Goal: Information Seeking & Learning: Learn about a topic

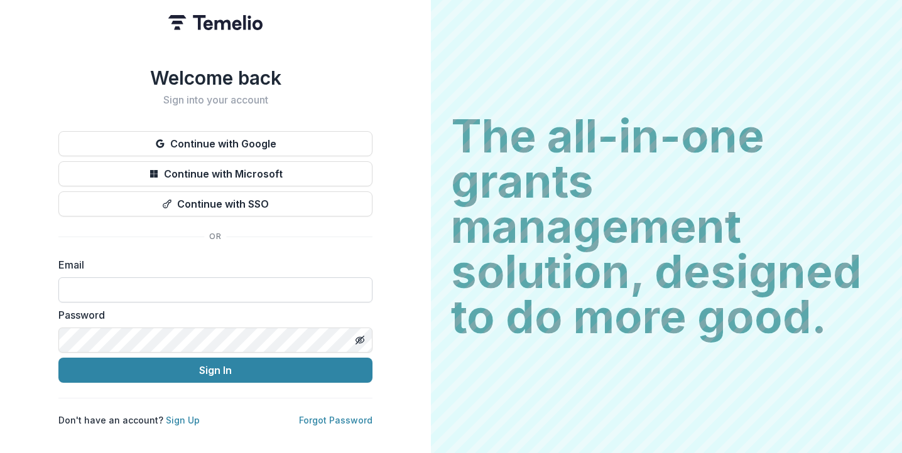
click at [252, 282] on input at bounding box center [215, 290] width 314 height 25
type input "**********"
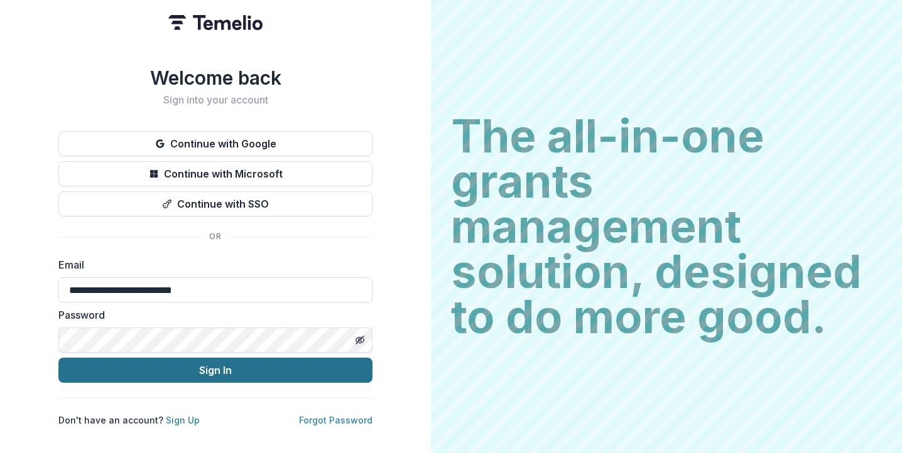
click at [228, 366] on button "Sign In" at bounding box center [215, 370] width 314 height 25
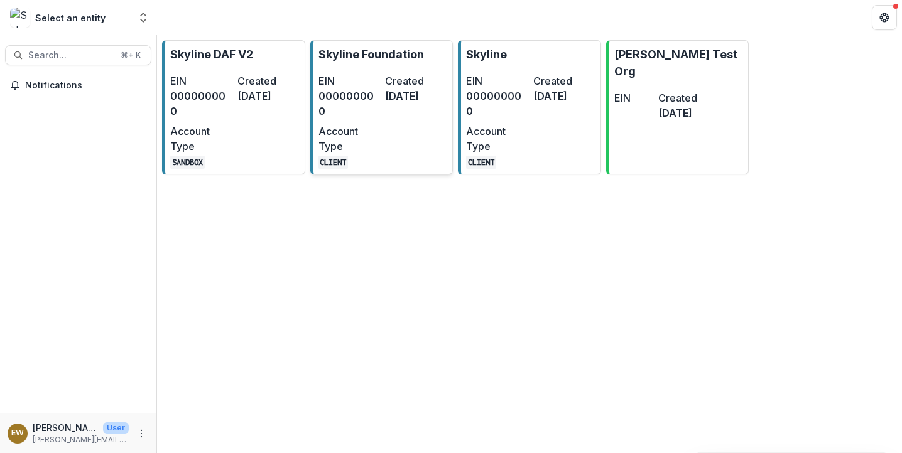
click at [343, 102] on dd "000000000" at bounding box center [349, 104] width 62 height 30
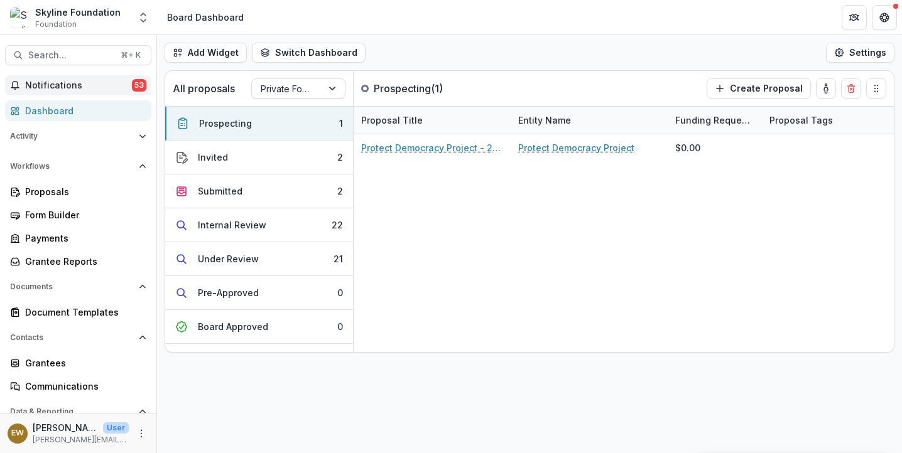
click at [92, 87] on span "Notifications" at bounding box center [78, 85] width 107 height 11
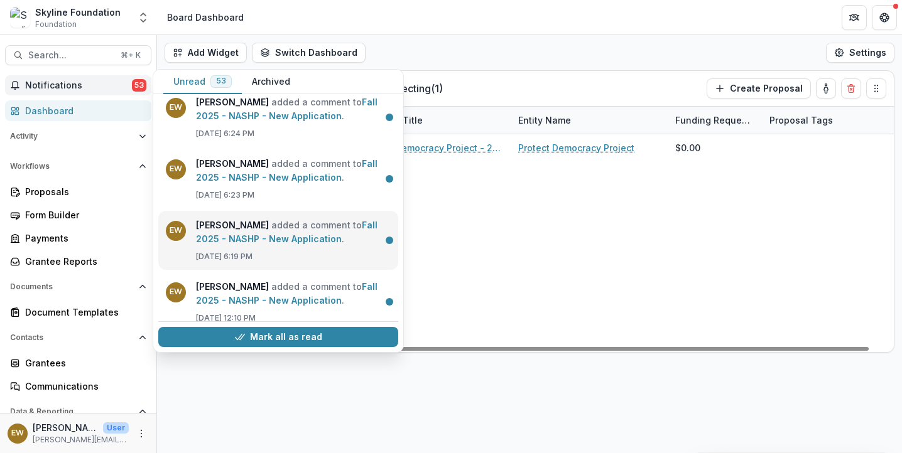
scroll to position [637, 0]
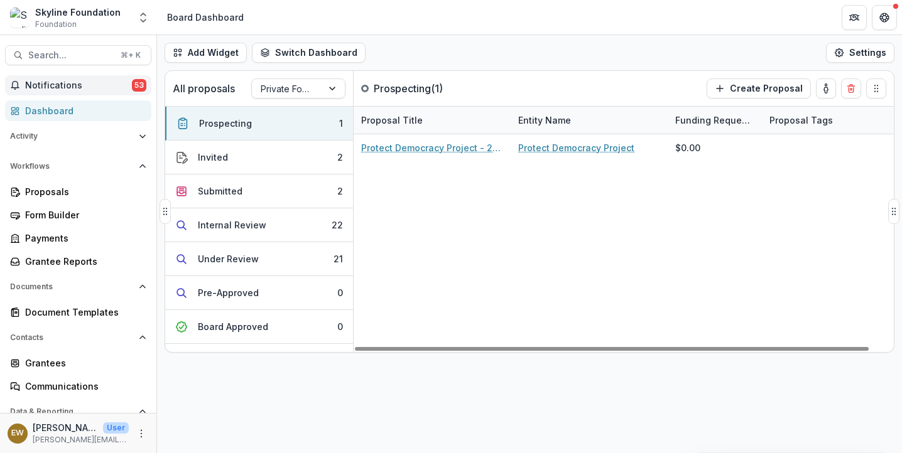
click at [561, 323] on div "Protect Democracy Project - 2025 - New Application Protect Democracy Project $0…" at bounding box center [636, 243] width 565 height 218
drag, startPoint x: 803, startPoint y: 225, endPoint x: 288, endPoint y: 207, distance: 515.8
click at [303, 206] on div "Prospecting 1 Invited 2 Submitted 2 Internal Review 22 Under Review 21 Pre-Appr…" at bounding box center [529, 229] width 728 height 246
drag, startPoint x: 760, startPoint y: 175, endPoint x: 333, endPoint y: 356, distance: 463.1
click at [332, 350] on div "Prospecting 1 Invited 2 Submitted 2 Internal Review 22 Under Review 21 Pre-Appr…" at bounding box center [529, 229] width 728 height 246
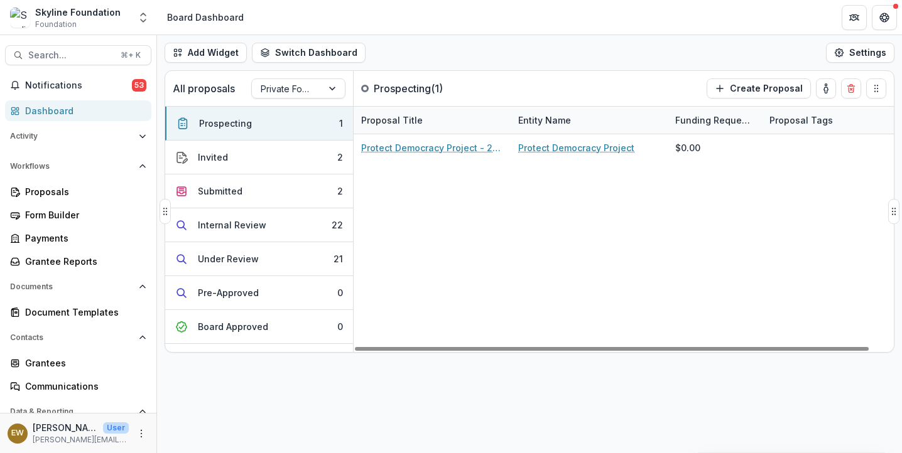
drag, startPoint x: 443, startPoint y: 172, endPoint x: 696, endPoint y: 188, distance: 253.6
click at [688, 192] on div "Protect Democracy Project - 2025 - New Application Protect Democracy Project $0…" at bounding box center [636, 243] width 565 height 218
drag, startPoint x: 760, startPoint y: 164, endPoint x: 806, endPoint y: 259, distance: 105.6
click at [824, 256] on div "Protect Democracy Project - 2025 - New Application Protect Democracy Project $0…" at bounding box center [636, 243] width 565 height 218
click at [707, 277] on div "Protect Democracy Project - 2025 - New Application Protect Democracy Project $0…" at bounding box center [636, 243] width 565 height 218
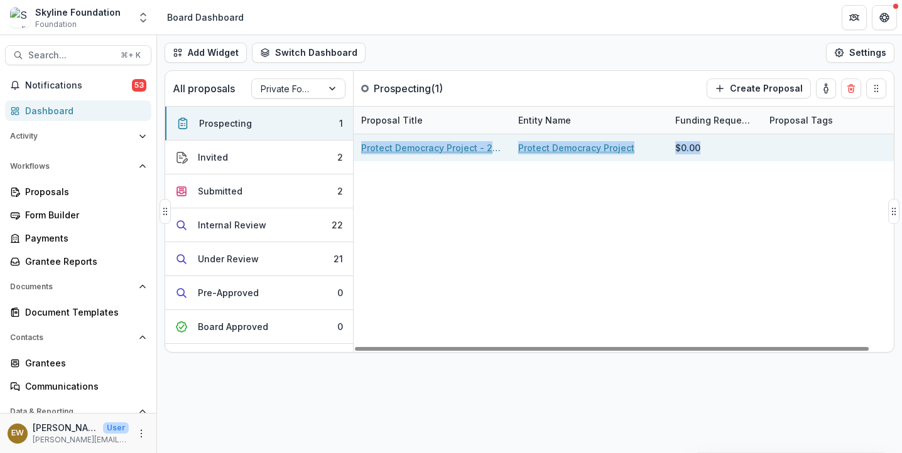
drag, startPoint x: 709, startPoint y: 247, endPoint x: 794, endPoint y: 157, distance: 123.5
click at [794, 157] on div "Protect Democracy Project - 2025 - New Application Protect Democracy Project $0…" at bounding box center [636, 243] width 565 height 218
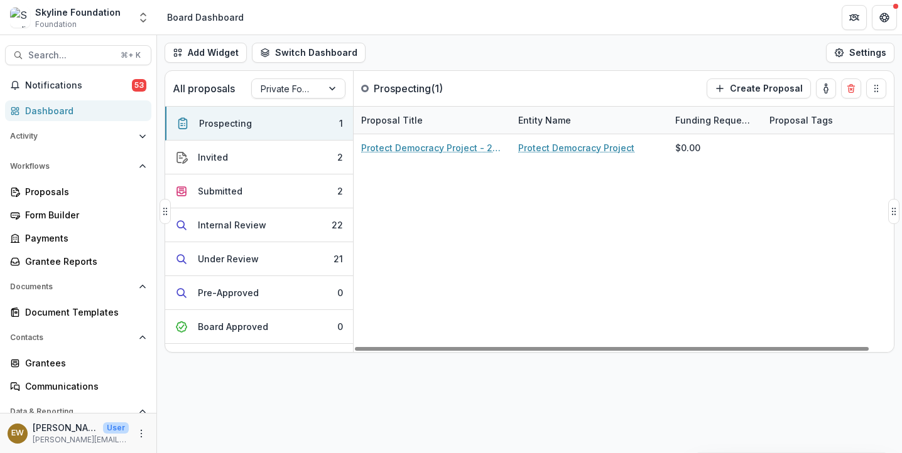
click at [778, 190] on div "Protect Democracy Project - 2025 - New Application Protect Democracy Project $0…" at bounding box center [636, 243] width 565 height 218
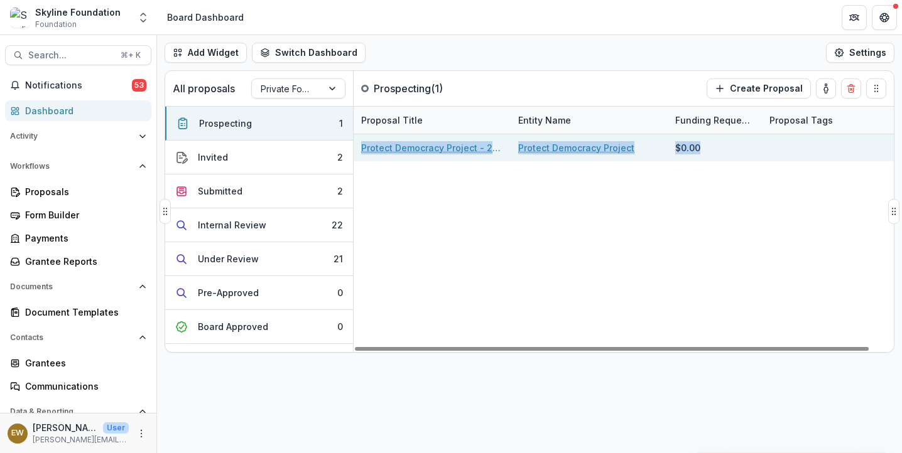
drag, startPoint x: 778, startPoint y: 190, endPoint x: 730, endPoint y: 148, distance: 64.1
click at [730, 148] on div "Protect Democracy Project - 2025 - New Application Protect Democracy Project $0…" at bounding box center [636, 243] width 565 height 218
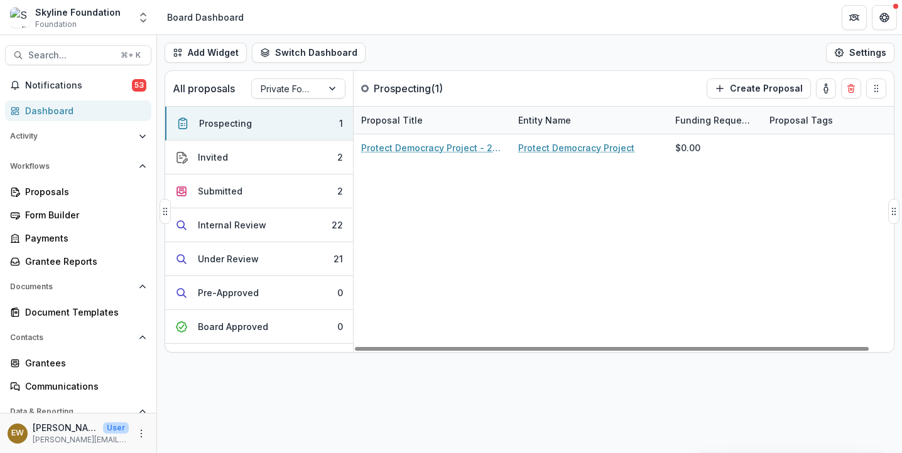
click at [732, 188] on div "Protect Democracy Project - 2025 - New Application Protect Democracy Project $0…" at bounding box center [636, 243] width 565 height 218
drag, startPoint x: 742, startPoint y: 155, endPoint x: 607, endPoint y: 252, distance: 166.1
click at [615, 242] on div "Protect Democracy Project - 2025 - New Application Protect Democracy Project $0…" at bounding box center [636, 243] width 565 height 218
drag, startPoint x: 715, startPoint y: 206, endPoint x: 656, endPoint y: 251, distance: 74.0
click at [656, 251] on div "Protect Democracy Project - 2025 - New Application Protect Democracy Project $0…" at bounding box center [636, 243] width 565 height 218
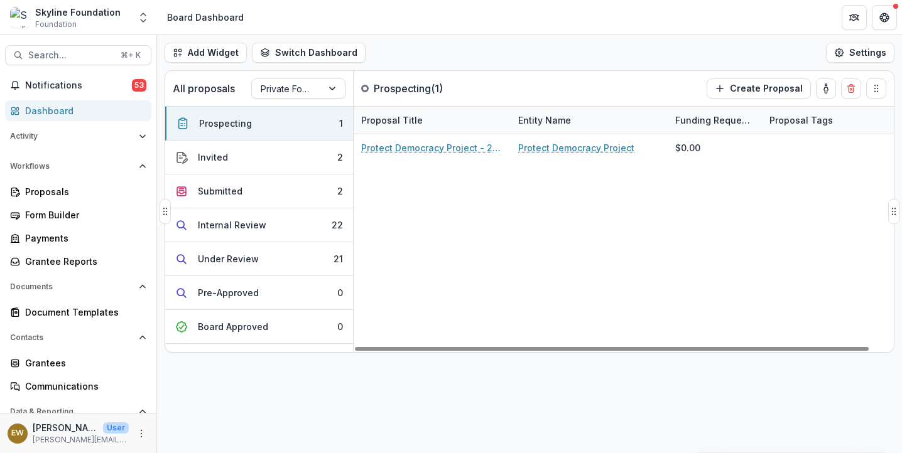
click at [646, 238] on div "Protect Democracy Project - 2025 - New Application Protect Democracy Project $0…" at bounding box center [636, 243] width 565 height 218
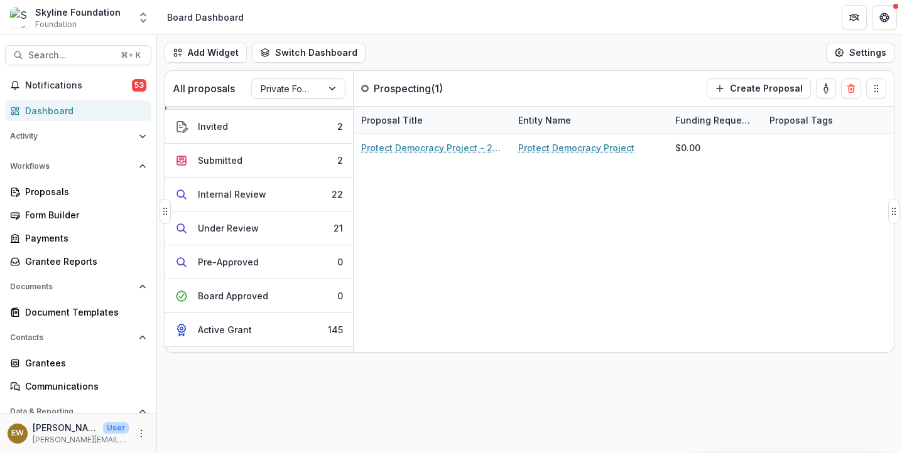
scroll to position [0, 0]
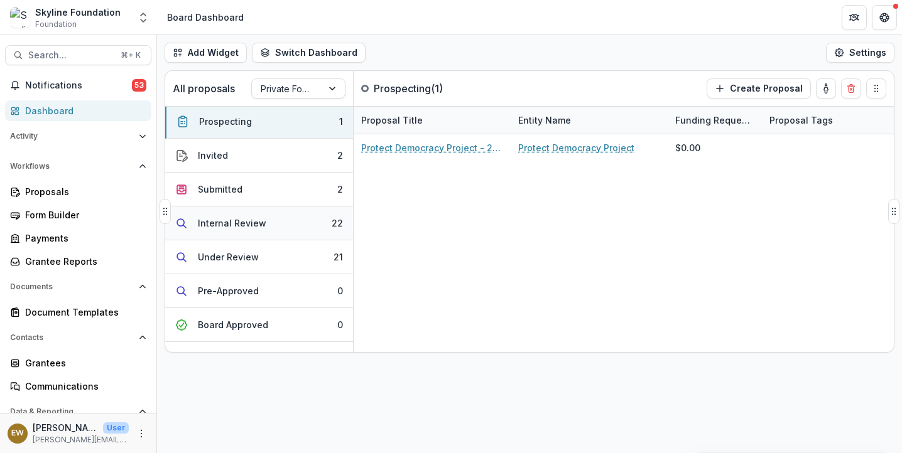
click at [239, 218] on div "Internal Review" at bounding box center [232, 223] width 68 height 13
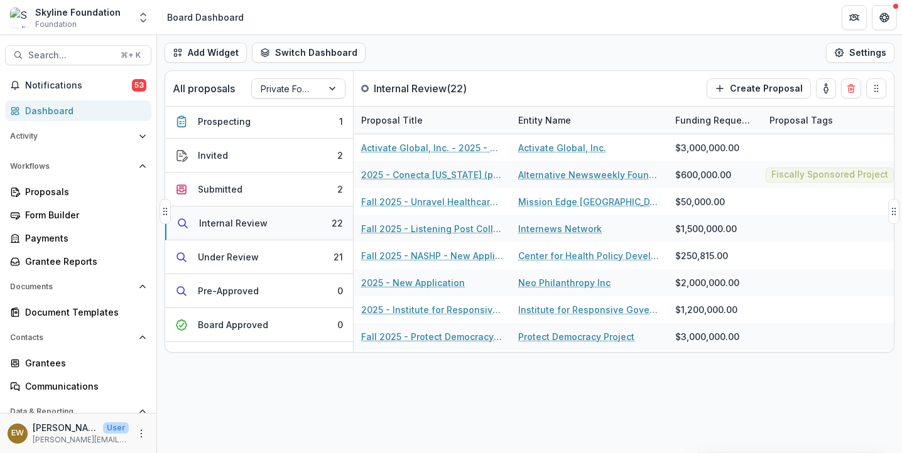
scroll to position [3, 0]
click at [239, 218] on div "Internal Review" at bounding box center [233, 222] width 68 height 13
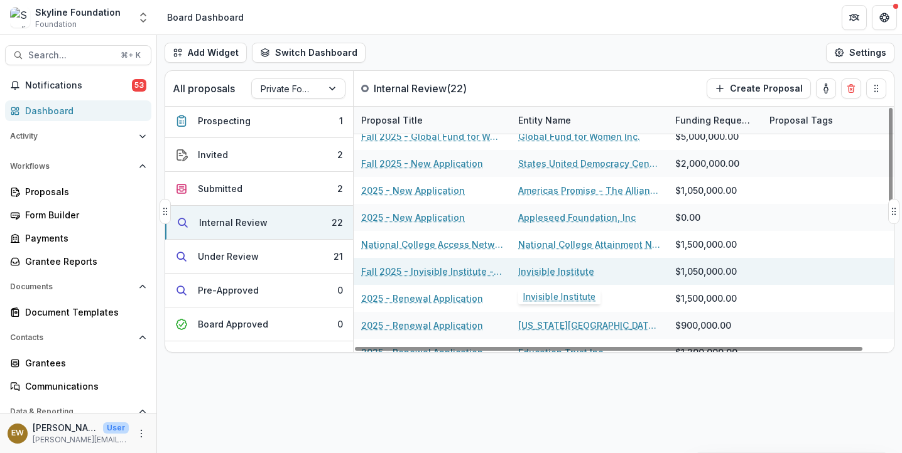
scroll to position [376, 0]
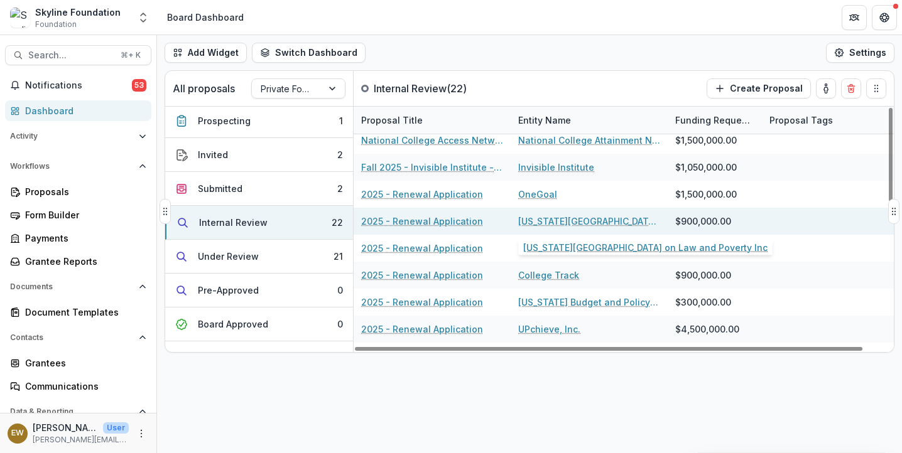
click at [558, 217] on link "[US_STATE][GEOGRAPHIC_DATA] on Law and Poverty Inc" at bounding box center [589, 221] width 142 height 13
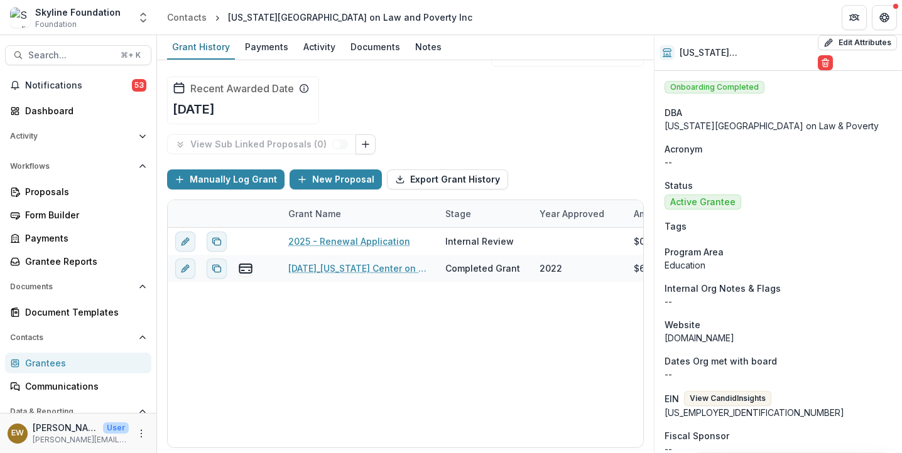
scroll to position [63, 0]
